Goal: Complete application form

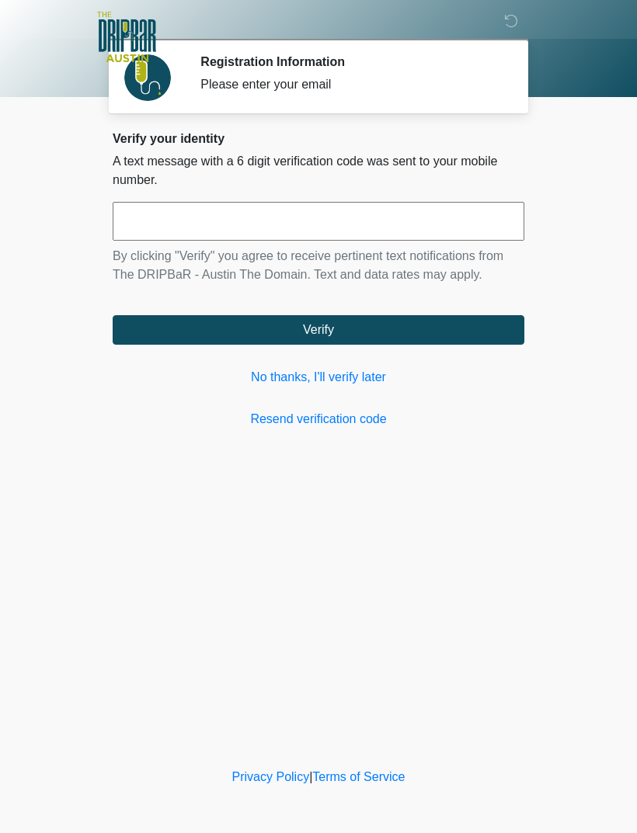
click at [313, 232] on input "text" at bounding box center [319, 221] width 412 height 39
type input "******"
click at [314, 339] on button "Verify" at bounding box center [319, 330] width 412 height 30
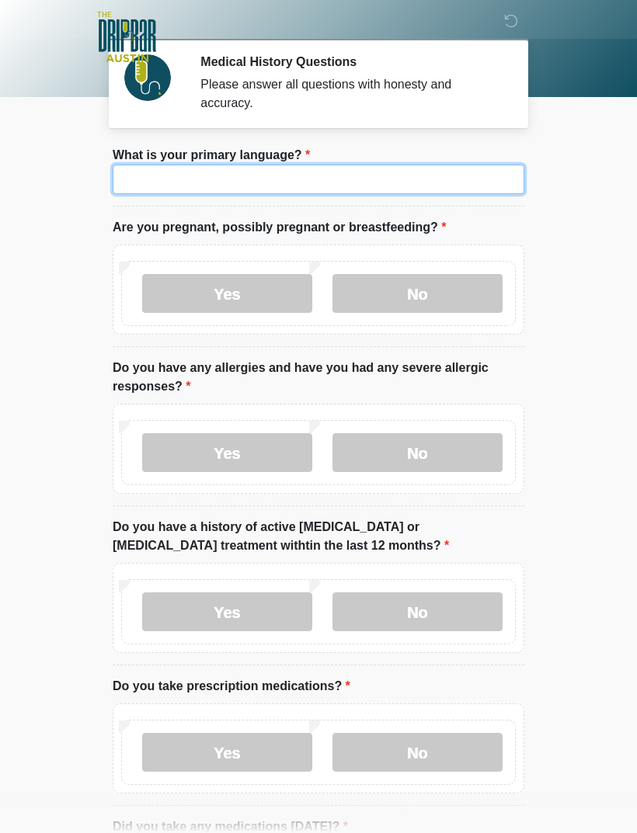
click at [432, 177] on input "What is your primary language?" at bounding box center [319, 180] width 412 height 30
type input "*******"
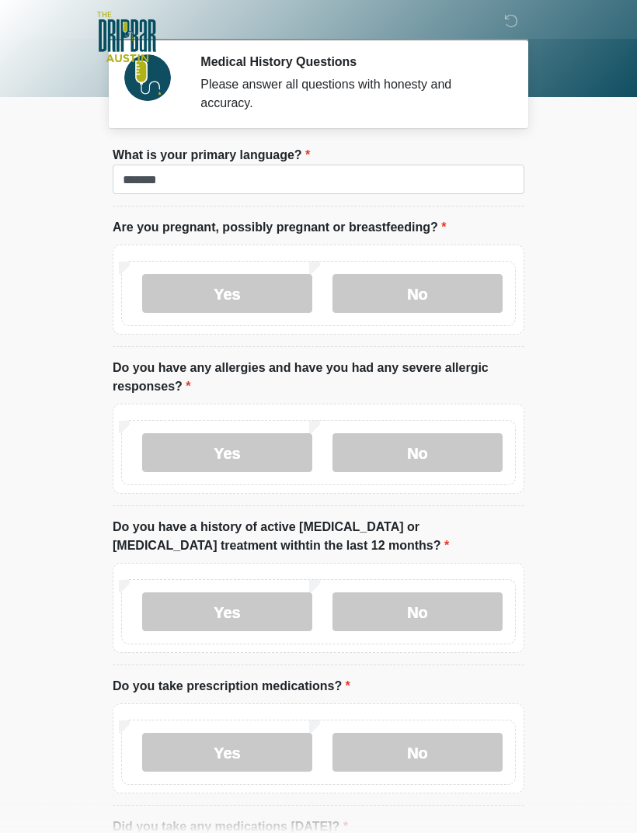
click at [429, 301] on label "No" at bounding box center [417, 293] width 170 height 39
click at [430, 450] on label "No" at bounding box center [417, 452] width 170 height 39
click at [421, 611] on label "No" at bounding box center [417, 612] width 170 height 39
click at [424, 758] on label "No" at bounding box center [417, 752] width 170 height 39
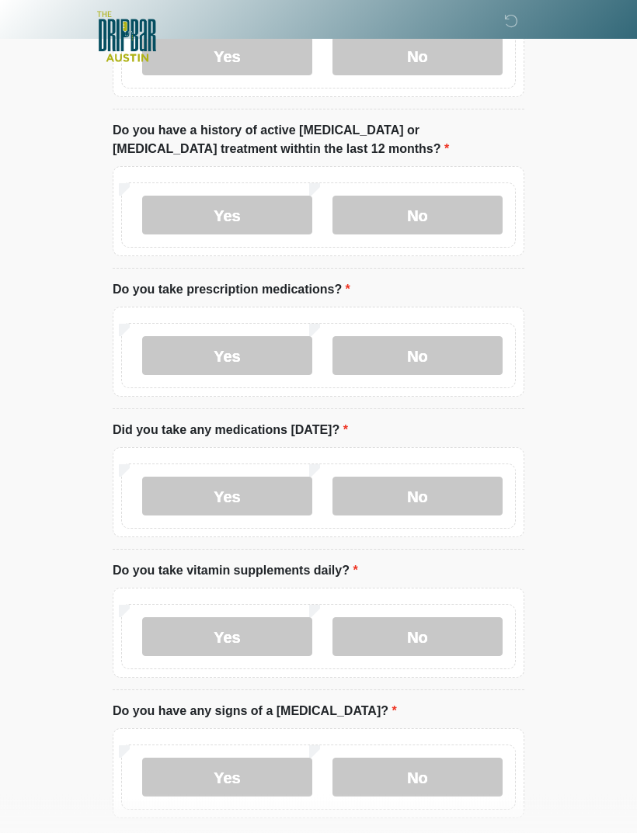
scroll to position [395, 0]
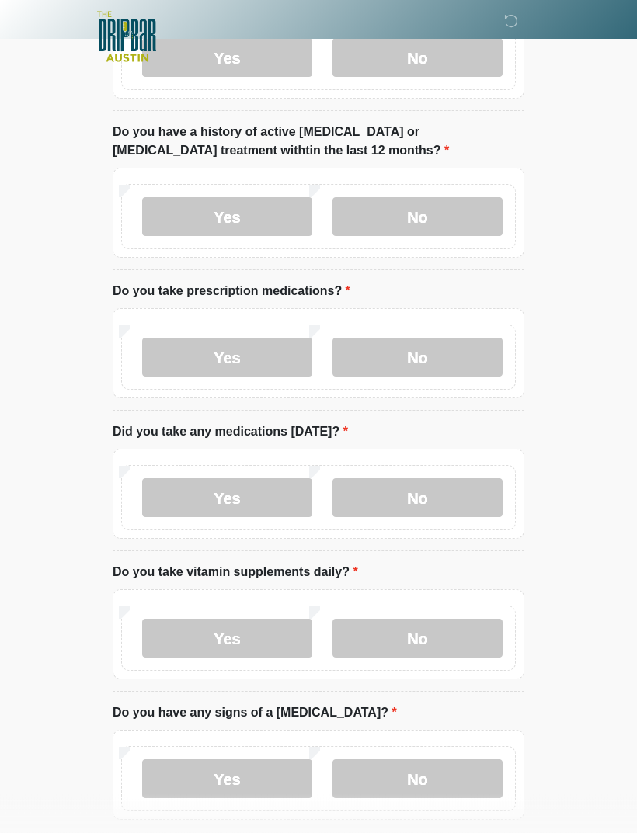
click at [406, 495] on label "No" at bounding box center [417, 498] width 170 height 39
click at [240, 632] on label "Yes" at bounding box center [227, 638] width 170 height 39
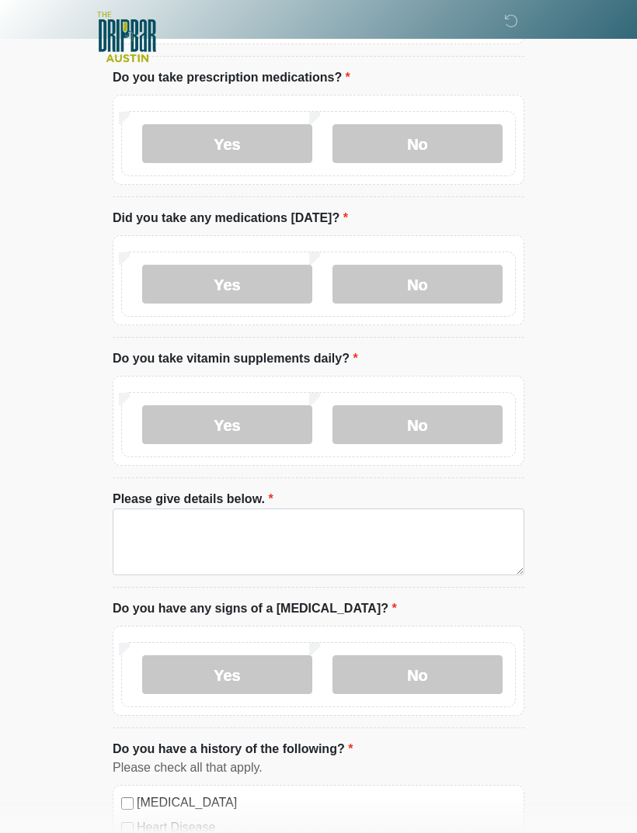
scroll to position [635, 0]
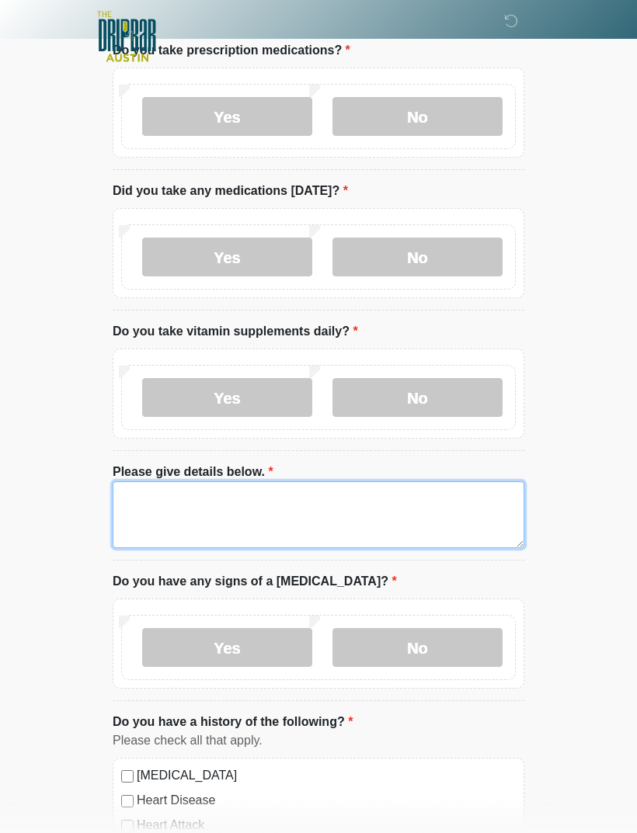
click at [296, 499] on textarea "Please give details below." at bounding box center [319, 515] width 412 height 67
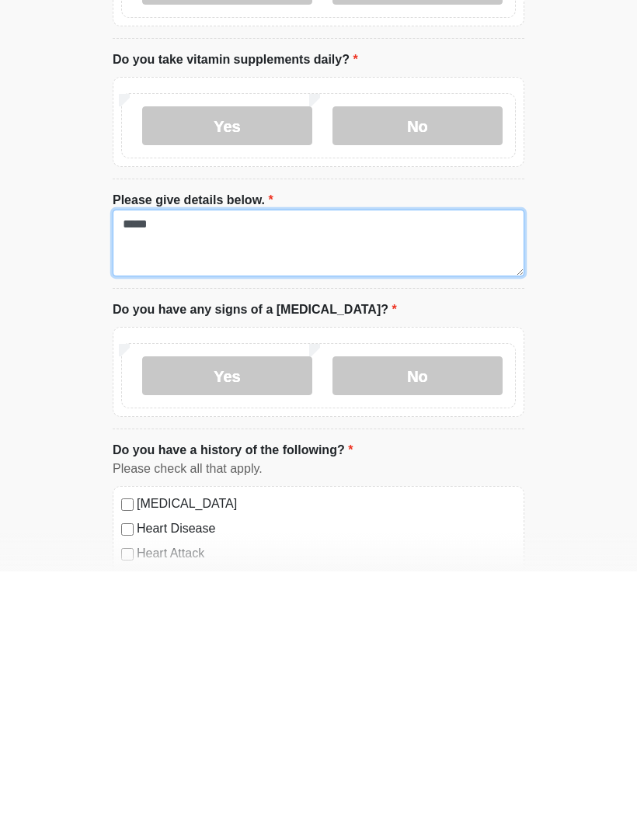
scroll to position [647, 0]
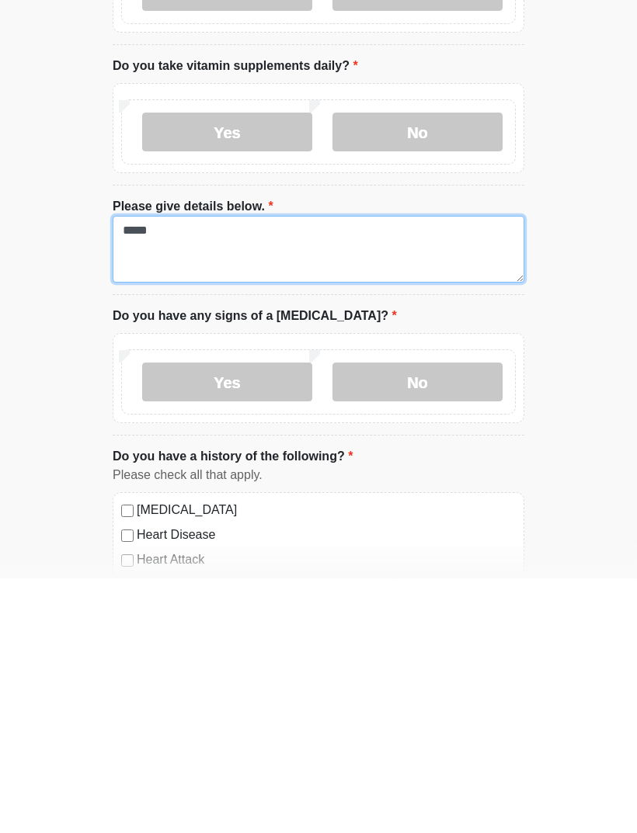
type textarea "*****"
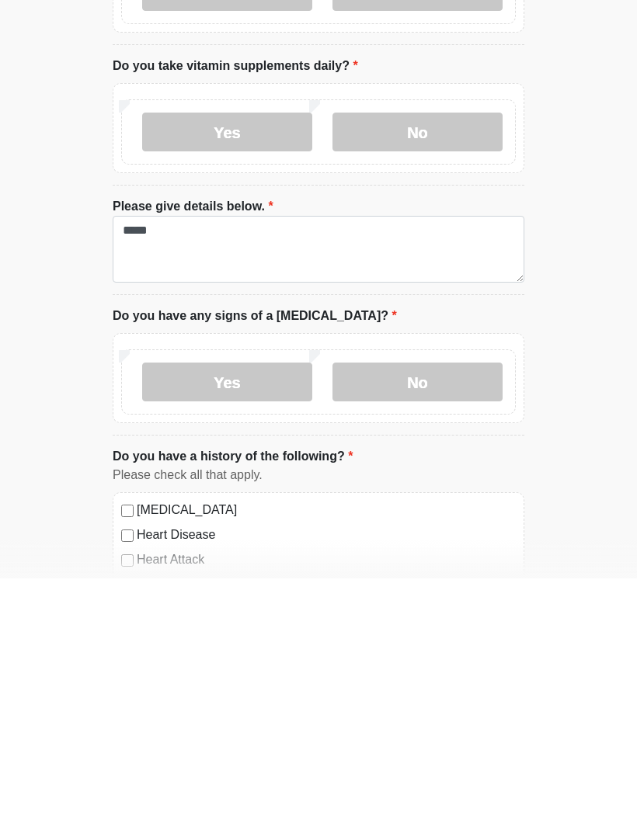
click at [412, 618] on label "No" at bounding box center [417, 637] width 170 height 39
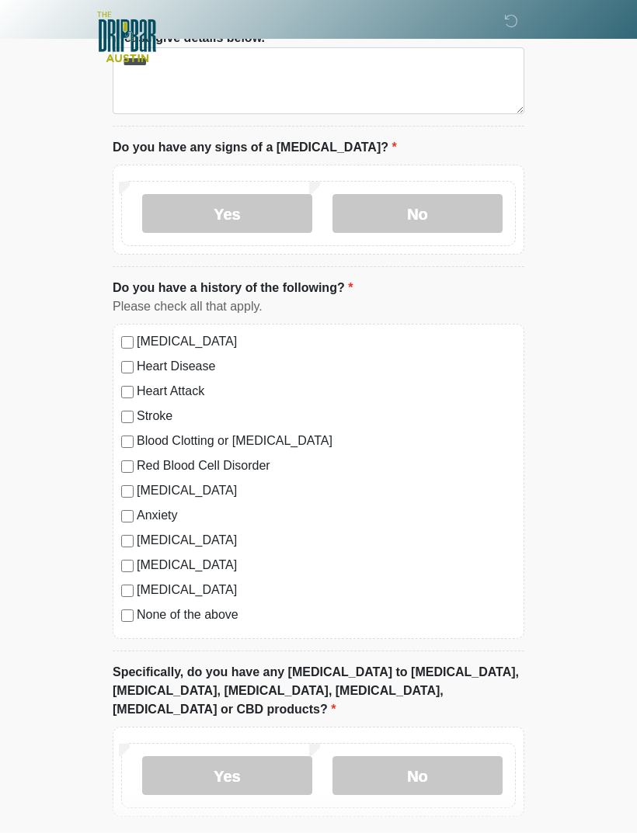
scroll to position [1120, 0]
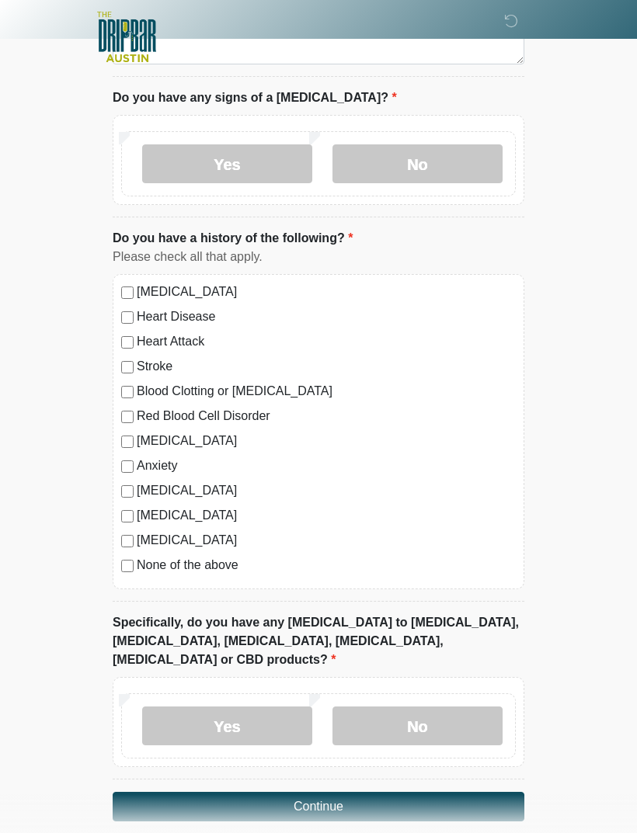
click at [420, 707] on label "No" at bounding box center [417, 726] width 170 height 39
click at [337, 792] on button "Continue" at bounding box center [319, 807] width 412 height 30
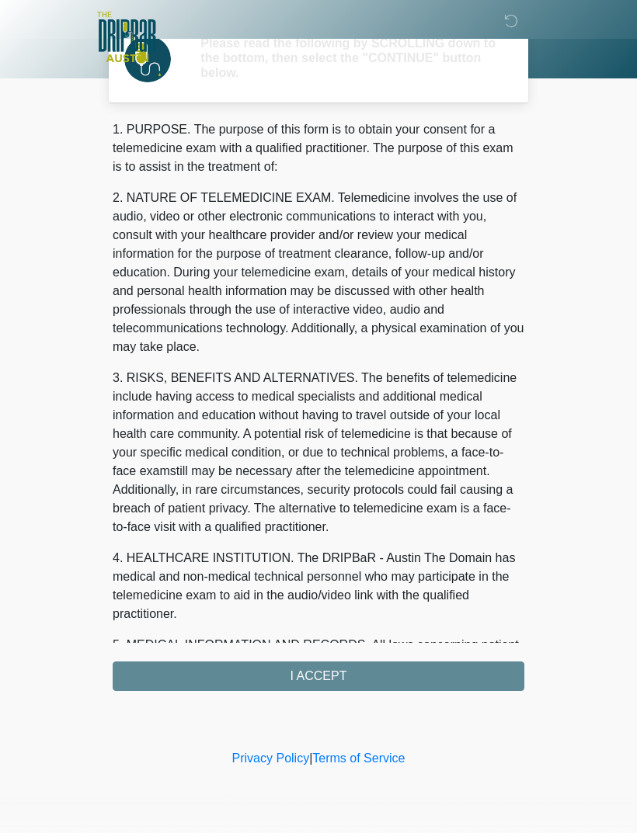
scroll to position [0, 0]
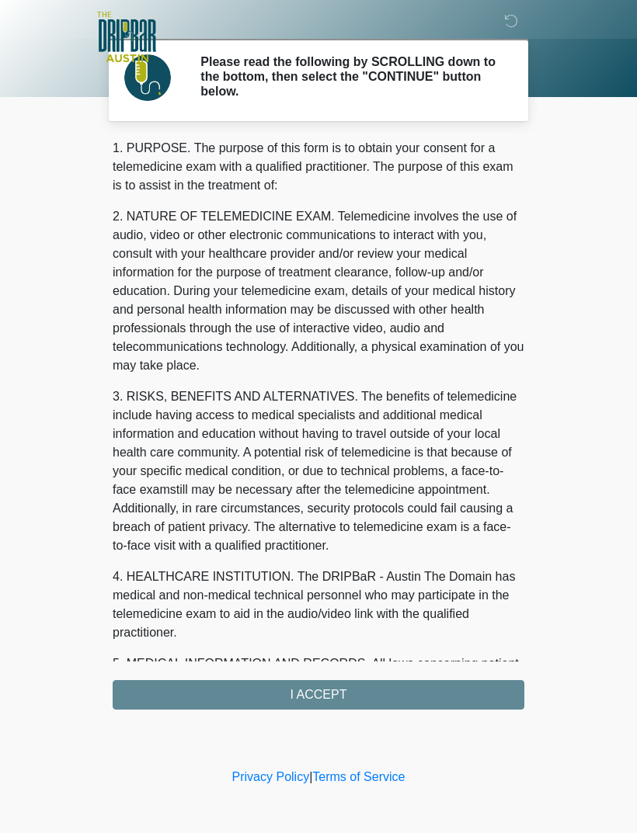
click at [340, 696] on div "1. PURPOSE. The purpose of this form is to obtain your consent for a telemedici…" at bounding box center [319, 424] width 412 height 571
click at [323, 691] on div "1. PURPOSE. The purpose of this form is to obtain your consent for a telemedici…" at bounding box center [319, 424] width 412 height 571
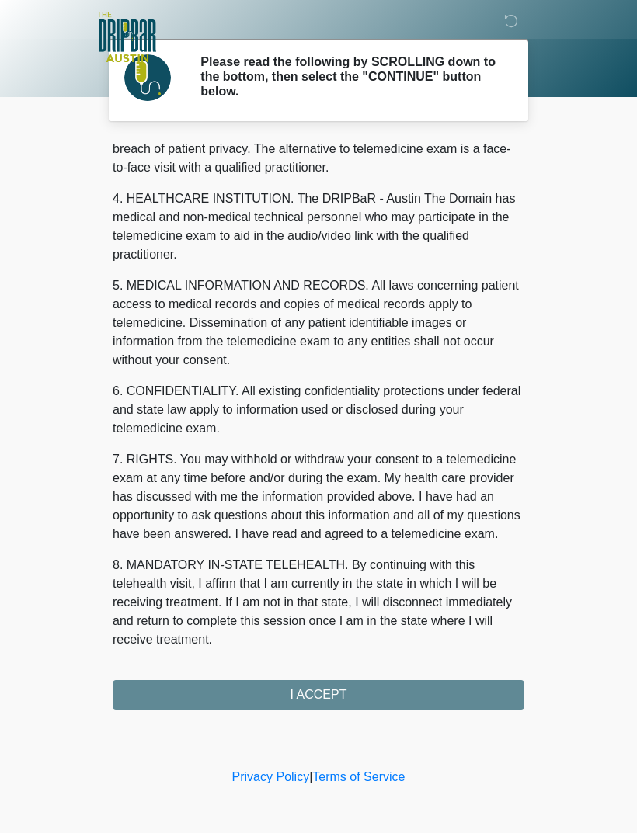
scroll to position [397, 0]
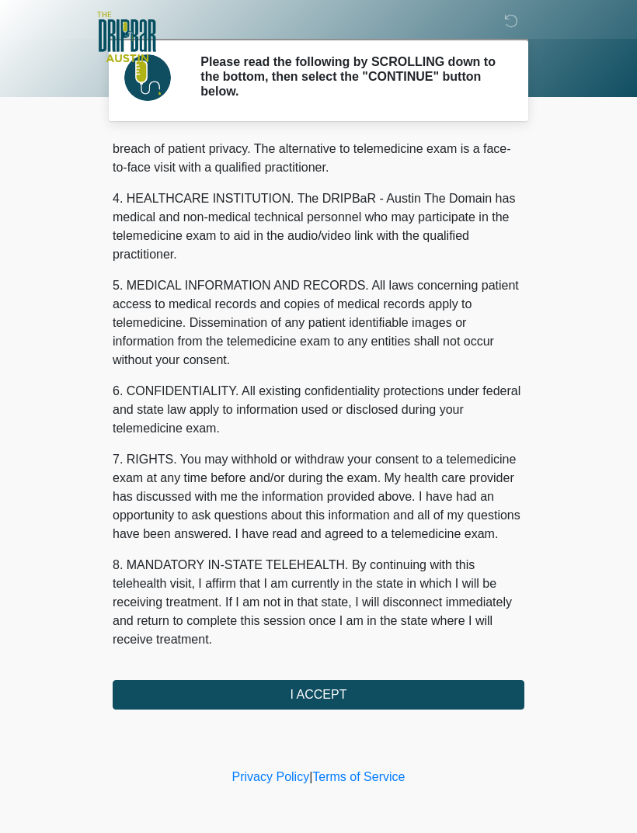
click at [336, 695] on button "I ACCEPT" at bounding box center [319, 695] width 412 height 30
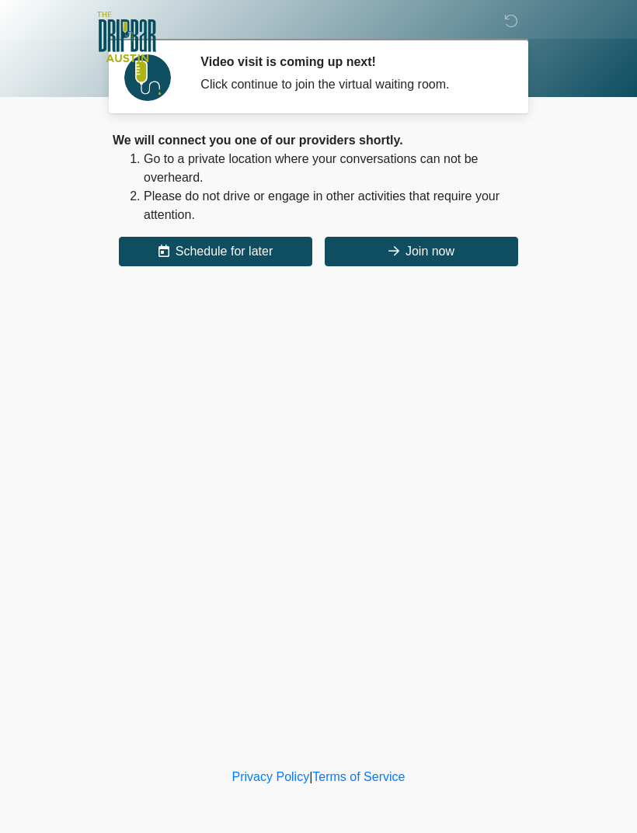
click at [408, 259] on button "Join now" at bounding box center [421, 252] width 193 height 30
